Goal: Check status: Check status

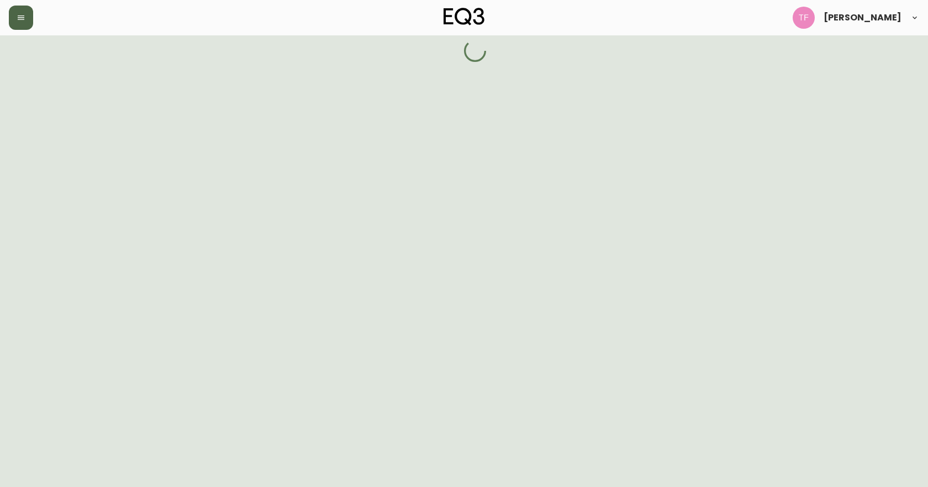
click at [29, 17] on button "button" at bounding box center [21, 18] width 24 height 24
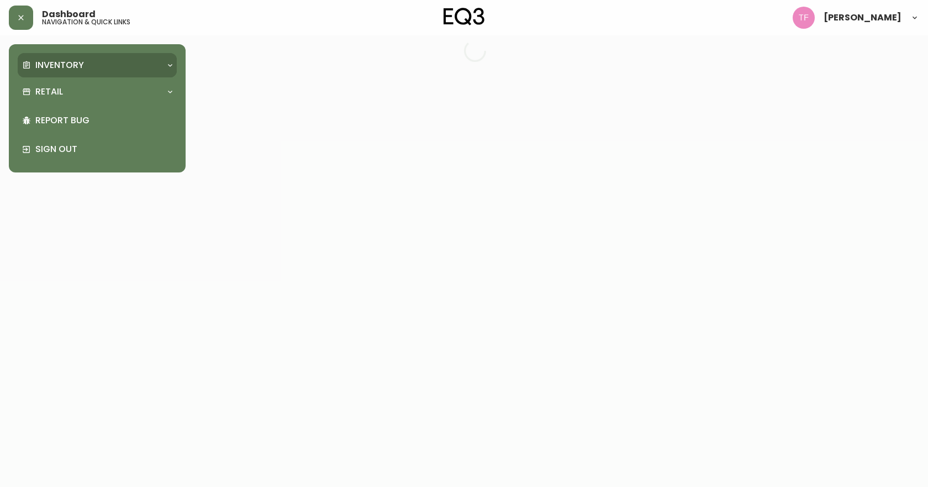
click at [65, 65] on p "Inventory" at bounding box center [59, 65] width 49 height 12
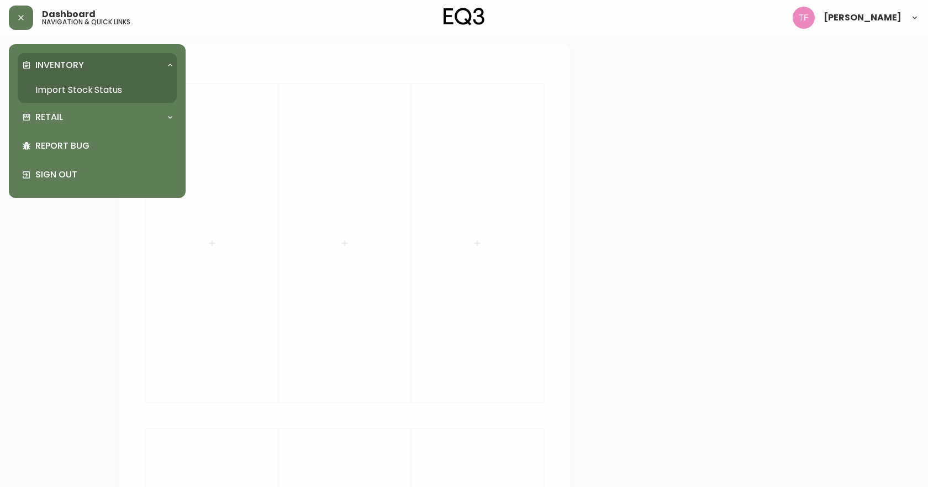
click at [76, 88] on link "Import Stock Status" at bounding box center [97, 89] width 159 height 25
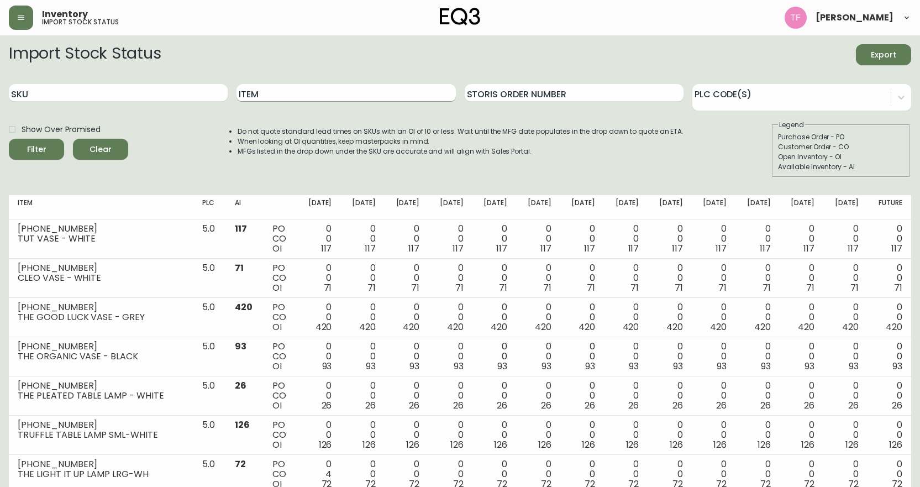
click at [262, 93] on input "Item" at bounding box center [346, 93] width 219 height 18
click at [9, 139] on button "Filter" at bounding box center [36, 149] width 55 height 21
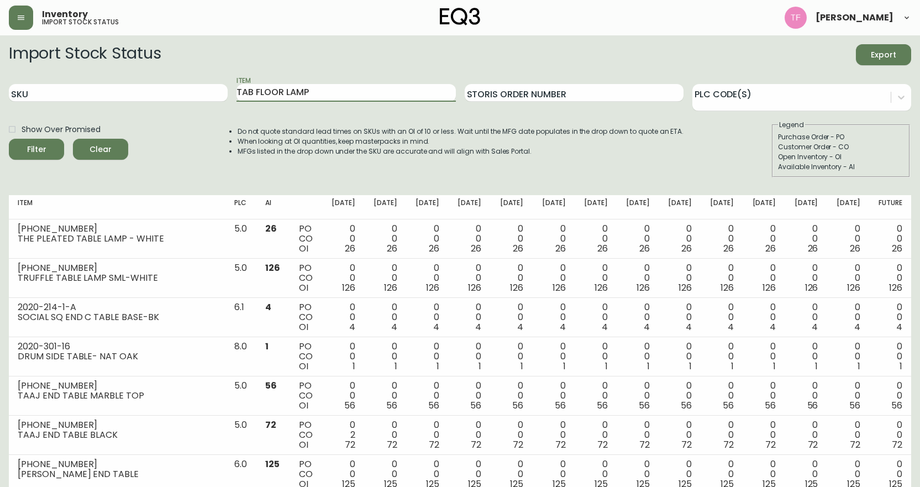
type input "TAB FLOOR LAMP"
click at [9, 139] on button "Filter" at bounding box center [36, 149] width 55 height 21
